Goal: Task Accomplishment & Management: Complete application form

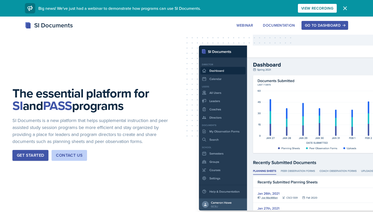
click at [346, 8] on icon "button" at bounding box center [344, 8] width 6 height 6
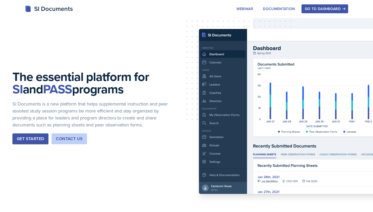
click at [318, 8] on div "Go to Dashboard" at bounding box center [325, 9] width 40 height 4
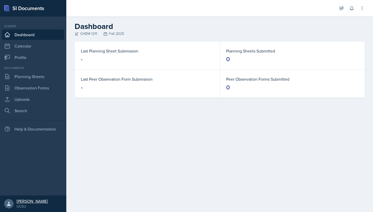
click at [27, 201] on div "[PERSON_NAME]" at bounding box center [32, 201] width 31 height 5
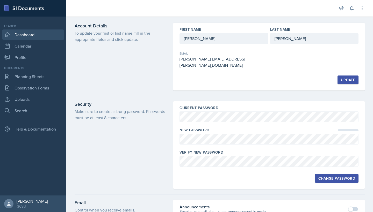
click at [23, 33] on link "Dashboard" at bounding box center [33, 34] width 62 height 10
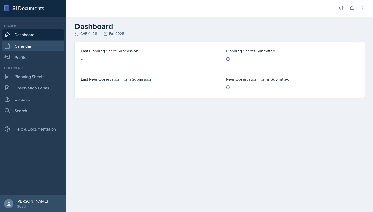
click at [31, 47] on link "Calendar" at bounding box center [33, 46] width 62 height 10
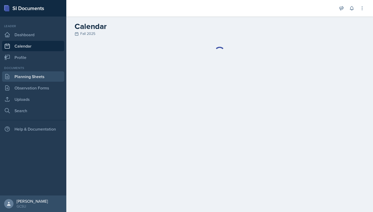
click at [31, 80] on link "Planning Sheets" at bounding box center [33, 76] width 62 height 10
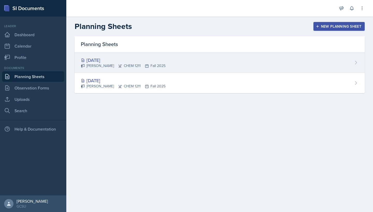
click at [101, 61] on div "[DATE]" at bounding box center [123, 60] width 85 height 7
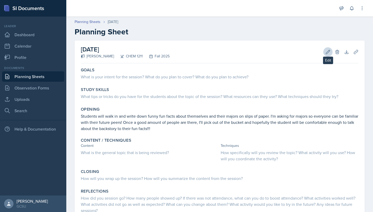
click at [326, 51] on icon at bounding box center [327, 51] width 5 height 5
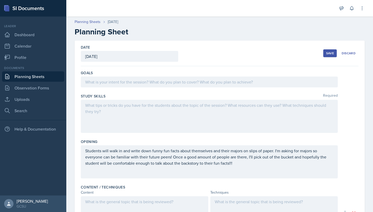
click at [135, 56] on div "[DATE]" at bounding box center [129, 56] width 97 height 11
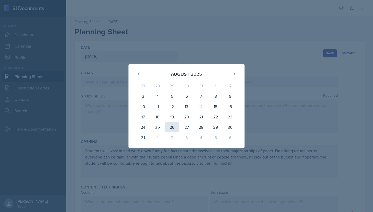
click at [170, 127] on div "26" at bounding box center [172, 127] width 14 height 10
type input "[DATE]"
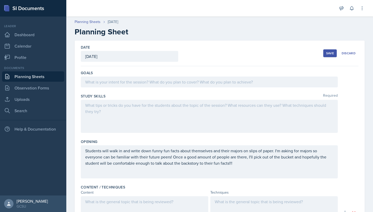
click at [328, 53] on div "Save" at bounding box center [330, 53] width 8 height 4
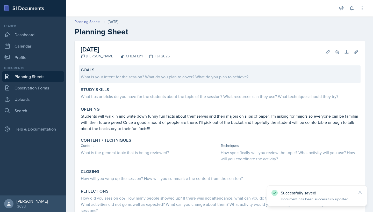
click at [160, 76] on div "What is your intent for the session? What do you plan to cover? What do you pla…" at bounding box center [219, 77] width 277 height 6
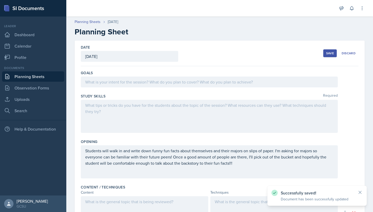
click at [159, 84] on div at bounding box center [209, 82] width 257 height 11
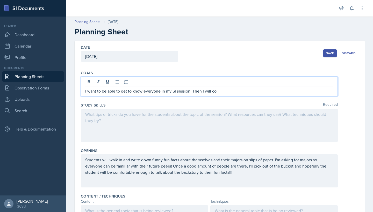
click at [190, 92] on p "I want to be able to get to know everyone in my SI session! Then I will co" at bounding box center [209, 91] width 248 height 6
click at [254, 90] on p "I want to be able to get to know everyone in my SI session a little bit more! T…" at bounding box center [209, 91] width 248 height 6
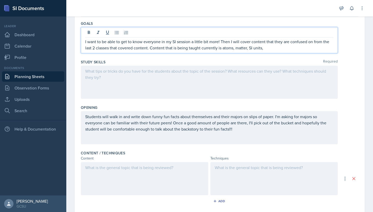
scroll to position [50, 0]
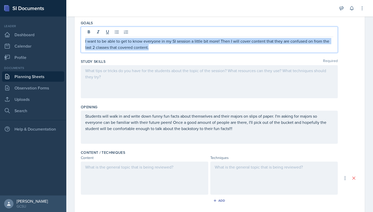
copy p "I want to be able to get to know everyone in my SI session a little bit more! T…"
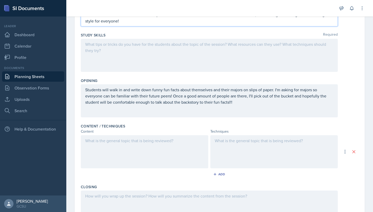
scroll to position [83, 0]
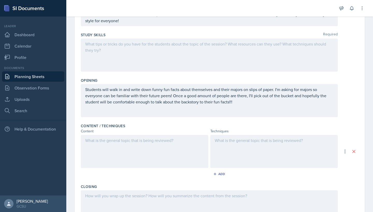
click at [156, 60] on div at bounding box center [209, 55] width 257 height 33
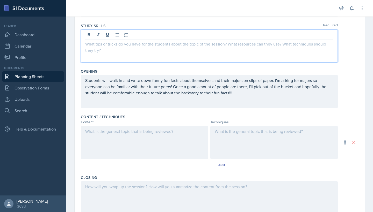
paste div
click at [142, 53] on p at bounding box center [209, 50] width 248 height 6
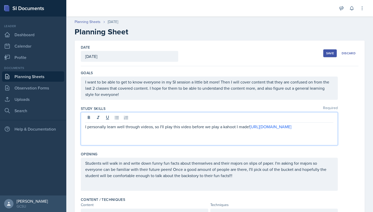
scroll to position [0, 0]
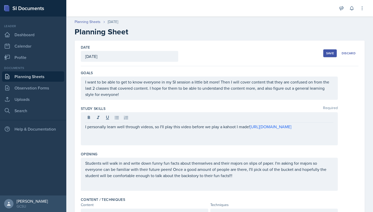
click at [330, 51] on div "Save" at bounding box center [330, 53] width 8 height 4
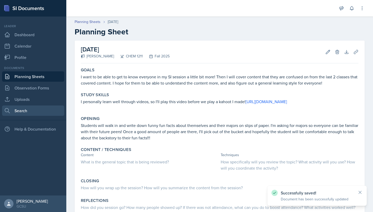
click at [22, 106] on link "Search" at bounding box center [33, 111] width 62 height 10
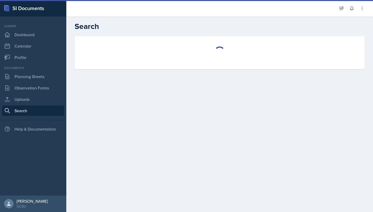
select select "all"
select select "1"
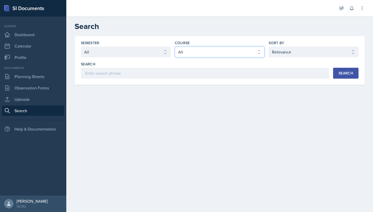
select select "f563b5ee-2306-4600-b49e-4e785f6b30e5"
click at [343, 75] on div "Search" at bounding box center [345, 73] width 14 height 4
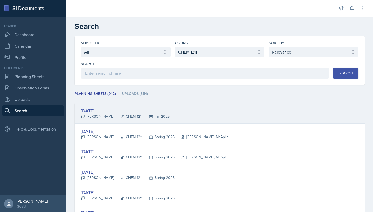
click at [103, 113] on div "[DATE]" at bounding box center [125, 110] width 89 height 7
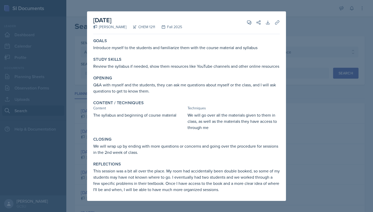
click at [64, 125] on div at bounding box center [186, 106] width 373 height 212
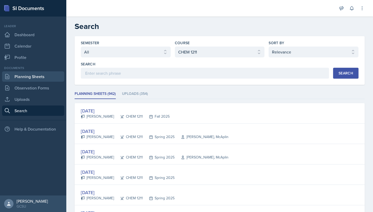
click at [35, 77] on link "Planning Sheets" at bounding box center [33, 76] width 62 height 10
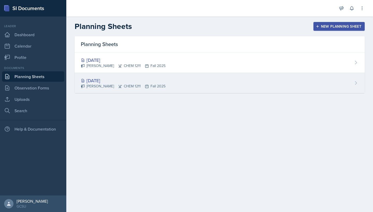
click at [355, 81] on icon at bounding box center [355, 82] width 5 height 5
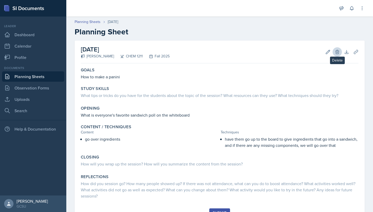
click at [338, 52] on icon at bounding box center [336, 52] width 3 height 4
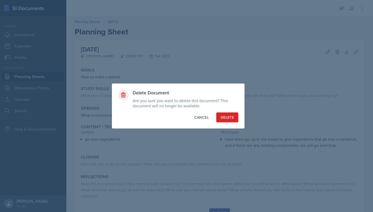
click at [232, 115] on div "Delete" at bounding box center [226, 117] width 13 height 5
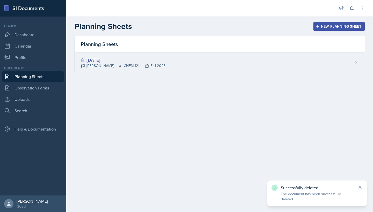
click at [108, 57] on div "[DATE]" at bounding box center [123, 60] width 85 height 7
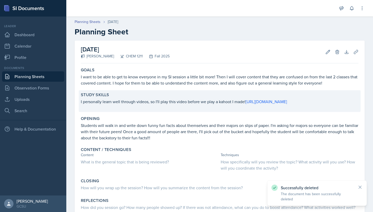
click at [201, 107] on p at bounding box center [219, 107] width 277 height 5
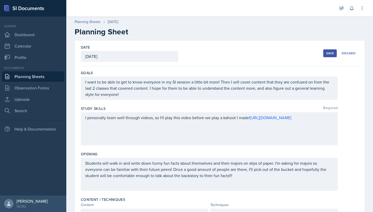
drag, startPoint x: 84, startPoint y: 117, endPoint x: 145, endPoint y: 117, distance: 61.1
click at [145, 117] on div "I personally learn well through videos, so I'll play this video before we play …" at bounding box center [209, 128] width 257 height 33
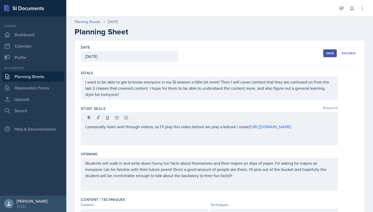
drag, startPoint x: 84, startPoint y: 126, endPoint x: 131, endPoint y: 126, distance: 46.6
click at [131, 126] on div "I personally learn well through videos, so I'll play this video before we play …" at bounding box center [209, 128] width 257 height 33
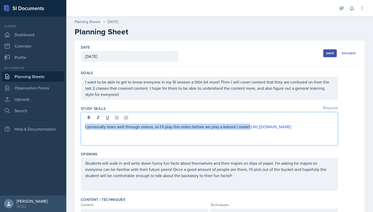
drag, startPoint x: 250, startPoint y: 128, endPoint x: 73, endPoint y: 129, distance: 177.2
click at [73, 129] on div "Date [DATE] [DATE] 27 28 29 30 31 1 2 3 4 5 6 7 8 9 10 11 12 13 14 15 16 17 18 …" at bounding box center [219, 202] width 306 height 323
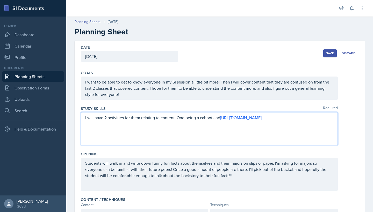
click at [201, 119] on p "I will have 2 activities for them relating to content! One being a cahoot and […" at bounding box center [209, 118] width 248 height 6
click at [211, 118] on p "I will have 2 activities for them relating to content! One being a kahoot and t…" at bounding box center [209, 118] width 248 height 6
click at [243, 118] on p "I will have 2 activities for them relating to content! One being a kahoot, and …" at bounding box center [209, 118] width 248 height 6
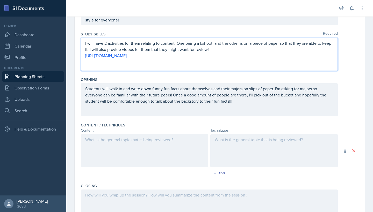
scroll to position [130, 0]
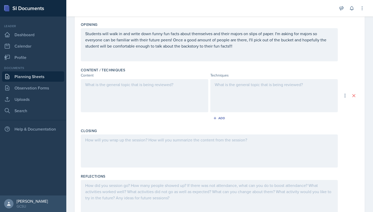
click at [146, 94] on div at bounding box center [144, 95] width 127 height 33
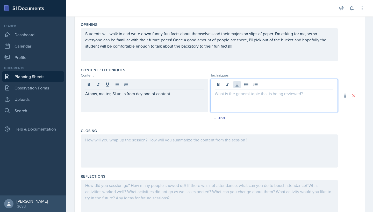
click at [240, 82] on div at bounding box center [273, 95] width 127 height 33
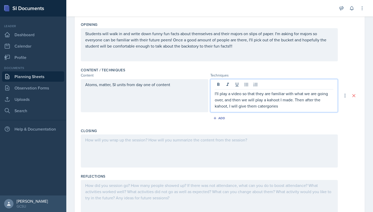
click at [270, 106] on p "I'll play a video so that they are familiar with what we are going over, and th…" at bounding box center [273, 100] width 118 height 19
click at [281, 107] on p "I'll play a video so that they are familiar with what we are going over, and th…" at bounding box center [273, 100] width 118 height 19
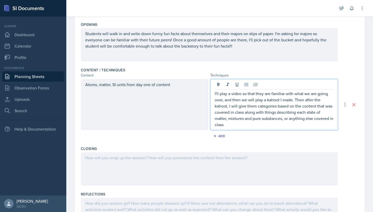
click at [244, 114] on p "I'll play a video so that they are familiar with what we are going over, and th…" at bounding box center [273, 109] width 118 height 37
click at [234, 126] on p "I'll play a video so that they are familiar with what we are going over, and th…" at bounding box center [273, 109] width 118 height 37
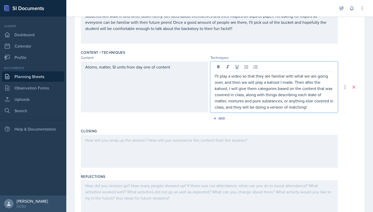
scroll to position [148, 0]
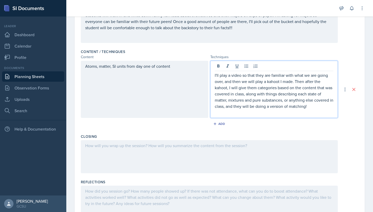
click at [189, 147] on div at bounding box center [209, 156] width 257 height 33
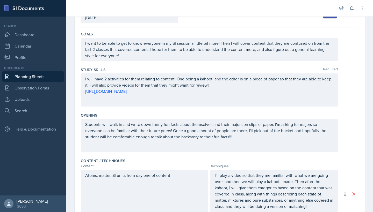
scroll to position [38, 0]
click at [173, 133] on p "Students will walk in and write down funny fun facts about themselves and their…" at bounding box center [209, 131] width 248 height 19
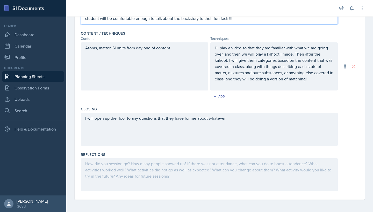
scroll to position [166, 0]
click at [180, 141] on div "I will open up the floor to any questions that they have for me about whatever" at bounding box center [209, 129] width 257 height 33
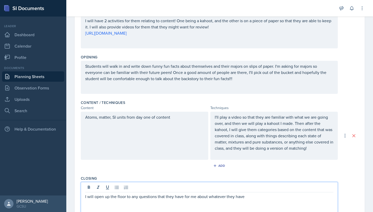
scroll to position [65, 0]
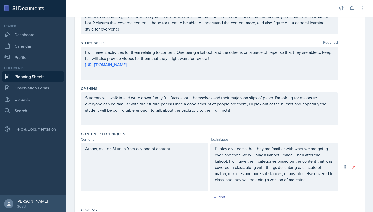
click at [238, 112] on p "Students will walk in and write down funny fun facts about themselves and their…" at bounding box center [209, 104] width 248 height 19
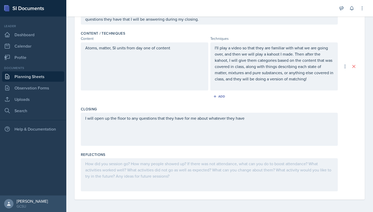
click at [264, 138] on div "I will open up the floor to any questions that they have for me about whatever …" at bounding box center [209, 129] width 257 height 33
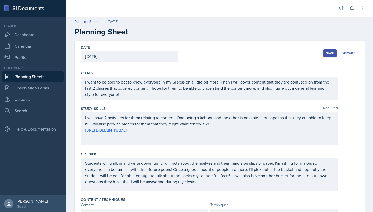
scroll to position [0, 0]
click at [329, 52] on div "Save" at bounding box center [330, 53] width 8 height 4
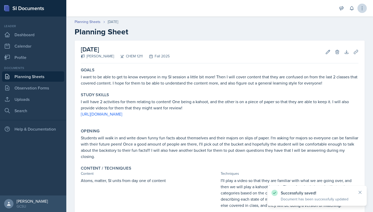
click at [362, 10] on icon at bounding box center [361, 8] width 5 height 5
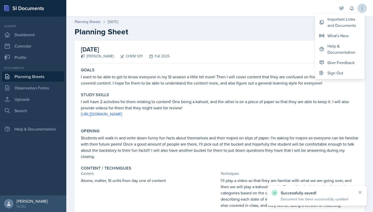
click at [362, 10] on icon at bounding box center [361, 8] width 5 height 5
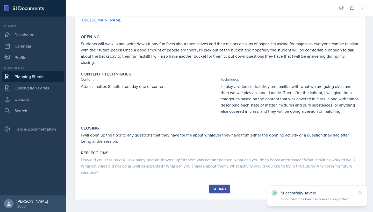
scroll to position [94, 0]
click at [221, 191] on div "Submit" at bounding box center [219, 189] width 14 height 4
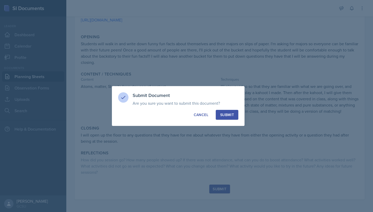
click at [234, 115] on button "Submit" at bounding box center [227, 115] width 23 height 10
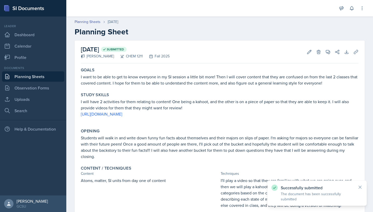
scroll to position [0, 0]
click at [50, 77] on link "Planning Sheets" at bounding box center [33, 76] width 62 height 10
